Goal: Task Accomplishment & Management: Manage account settings

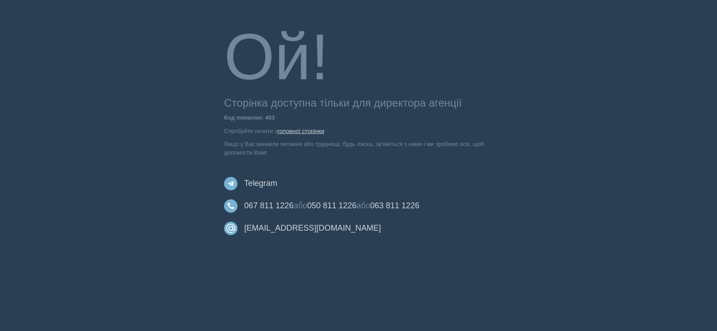
click at [290, 132] on link "головної сторінки" at bounding box center [300, 131] width 47 height 7
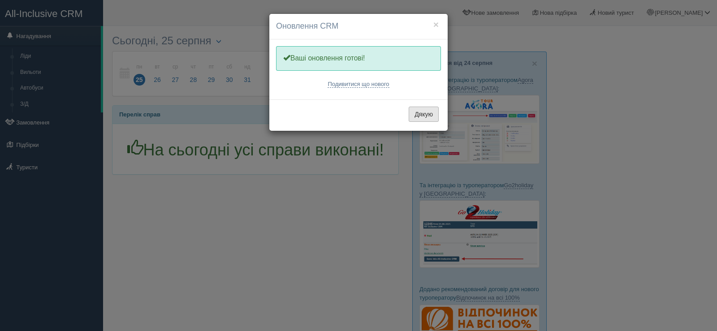
click at [422, 115] on button "Дякую" at bounding box center [424, 114] width 30 height 15
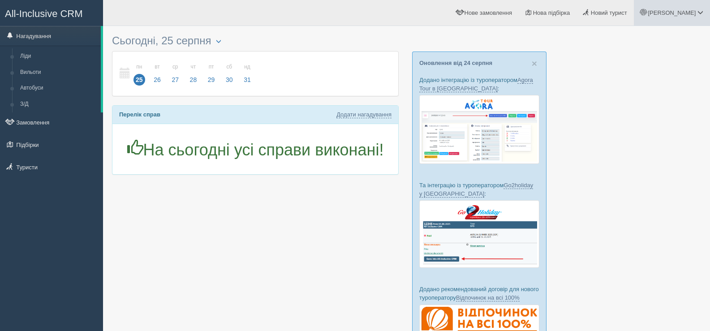
click at [699, 13] on span at bounding box center [701, 12] width 6 height 6
click at [650, 34] on link "Мій профіль" at bounding box center [661, 39] width 98 height 19
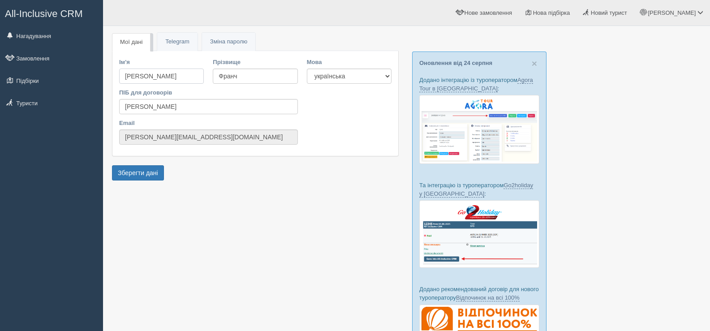
click at [162, 78] on input "Анна" at bounding box center [161, 76] width 85 height 15
type input "А"
type input "Віолетта"
click at [248, 72] on input "Франч" at bounding box center [255, 76] width 85 height 15
type input "Ф"
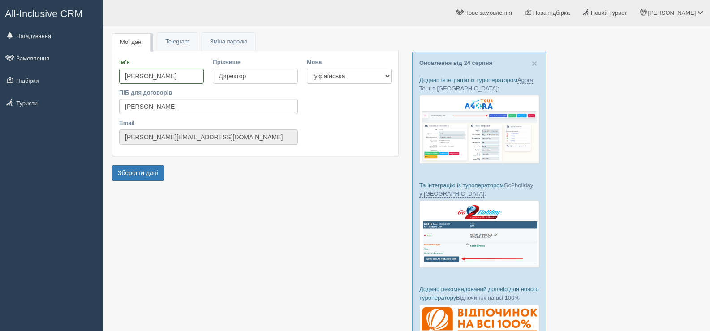
type input "Директор"
click at [172, 108] on input "Анна Франч" at bounding box center [208, 106] width 179 height 15
type input "А"
type input "Віолетта Директор"
click at [208, 135] on input "anna.bondarenko@tpg.ua" at bounding box center [208, 136] width 179 height 15
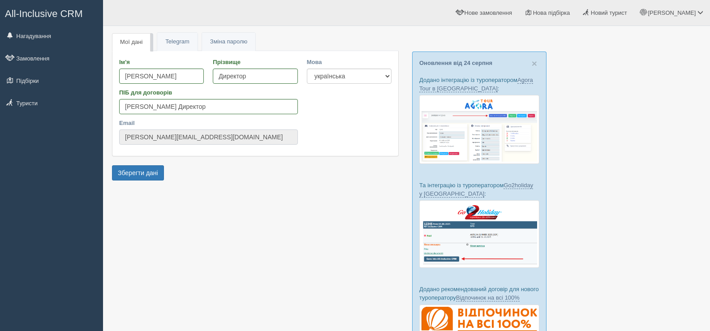
click at [209, 138] on input "anna.bondarenko@tpg.ua" at bounding box center [208, 136] width 179 height 15
drag, startPoint x: 203, startPoint y: 137, endPoint x: 120, endPoint y: 137, distance: 82.9
click at [120, 137] on input "anna.bondarenko@tpg.ua" at bounding box center [208, 136] width 179 height 15
click at [254, 139] on input "anna.bondarenko@tpg.ua" at bounding box center [208, 136] width 179 height 15
click at [172, 43] on link "Telegram" at bounding box center [177, 42] width 40 height 18
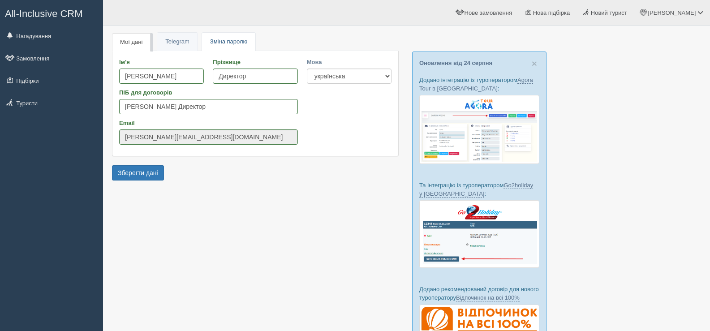
click at [234, 40] on span "Зміна паролю" at bounding box center [228, 41] width 37 height 7
